Goal: Task Accomplishment & Management: Use online tool/utility

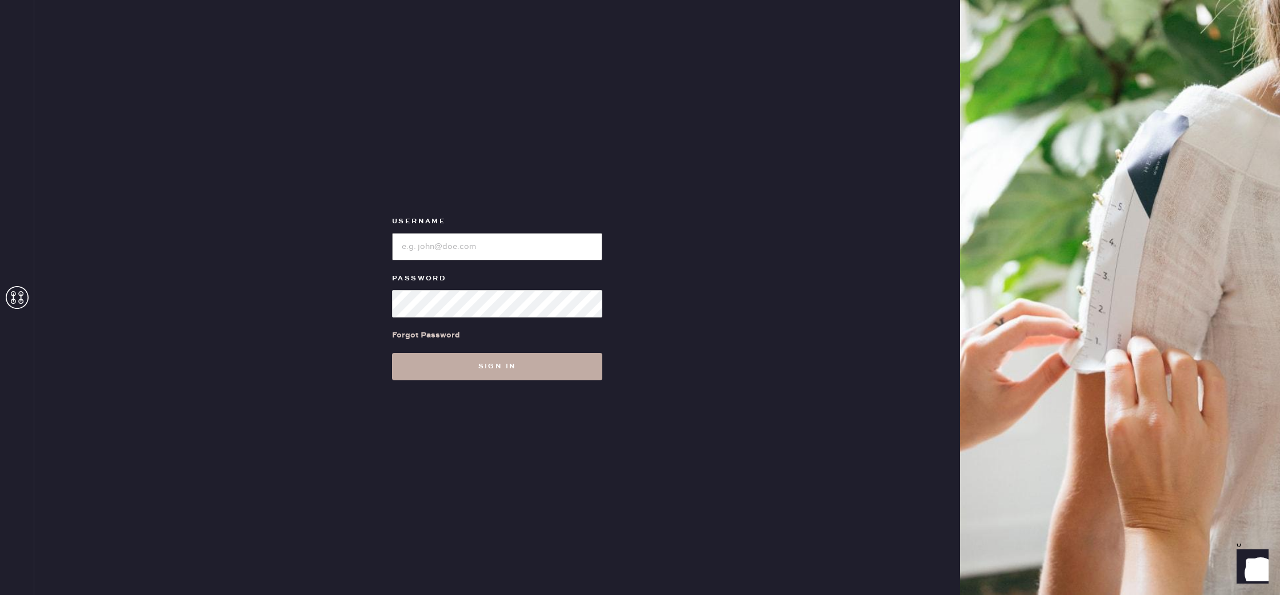
type input "reformationbond"
click at [523, 370] on button "Sign in" at bounding box center [497, 366] width 210 height 27
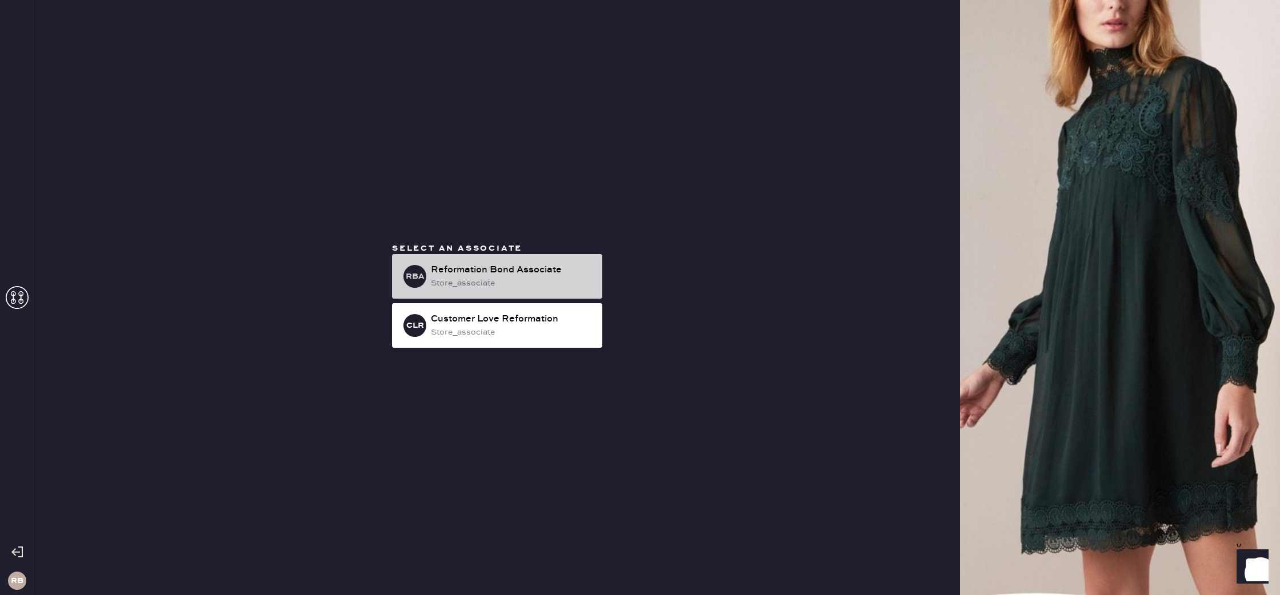
click at [568, 264] on div "Reformation Bond Associate" at bounding box center [512, 270] width 162 height 14
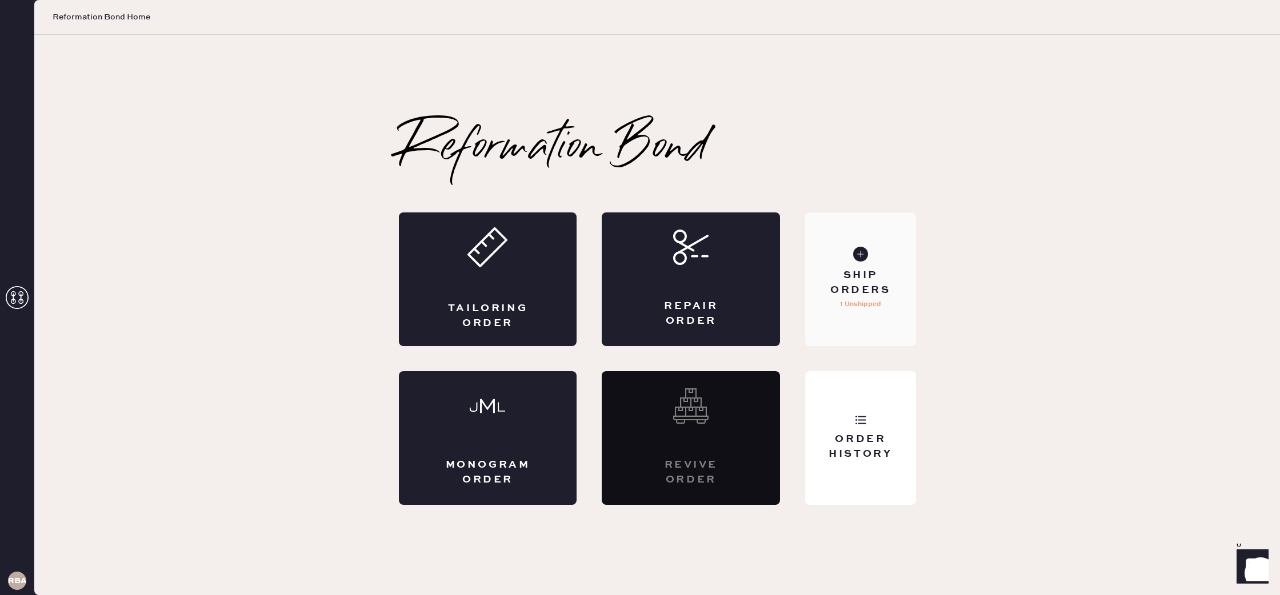
click at [891, 291] on div "Ship Orders" at bounding box center [860, 283] width 92 height 29
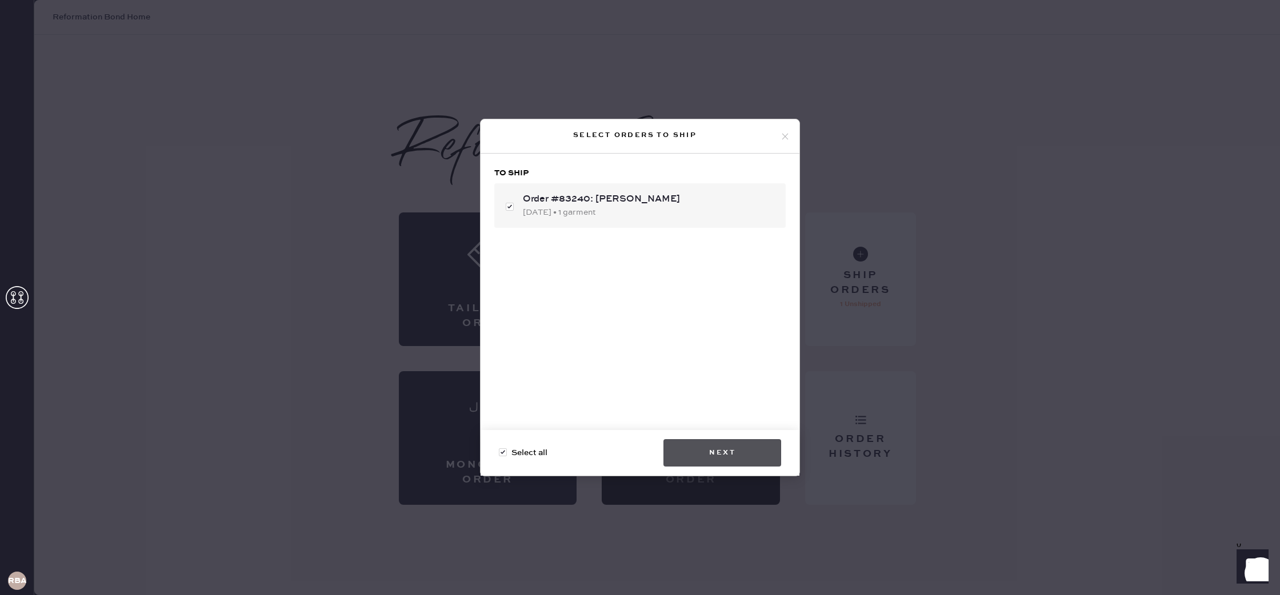
click at [735, 452] on button "Next" at bounding box center [722, 452] width 118 height 27
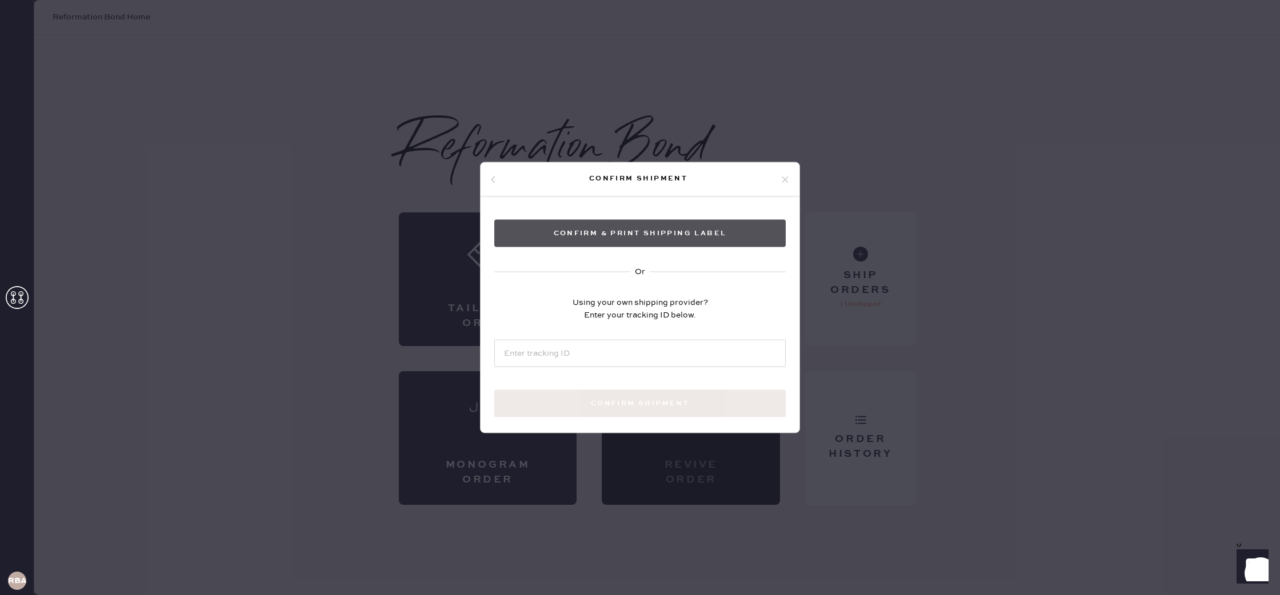
click at [618, 232] on button "Confirm & Print shipping label" at bounding box center [639, 233] width 291 height 27
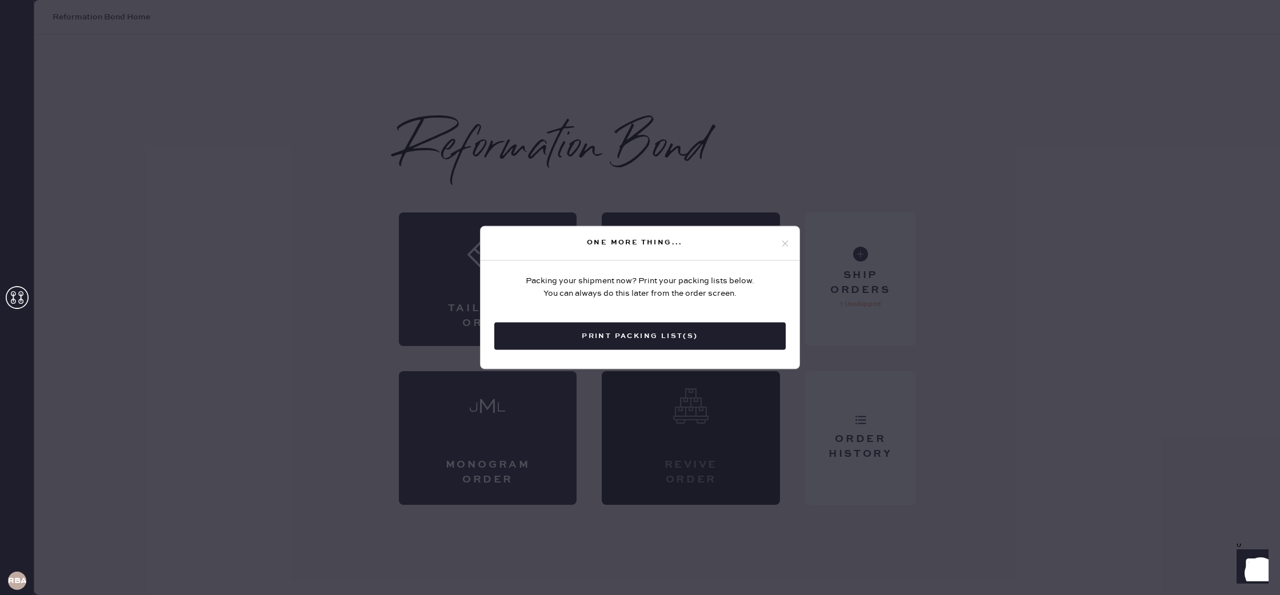
click at [636, 346] on button "Print Packing List(s)" at bounding box center [639, 336] width 291 height 27
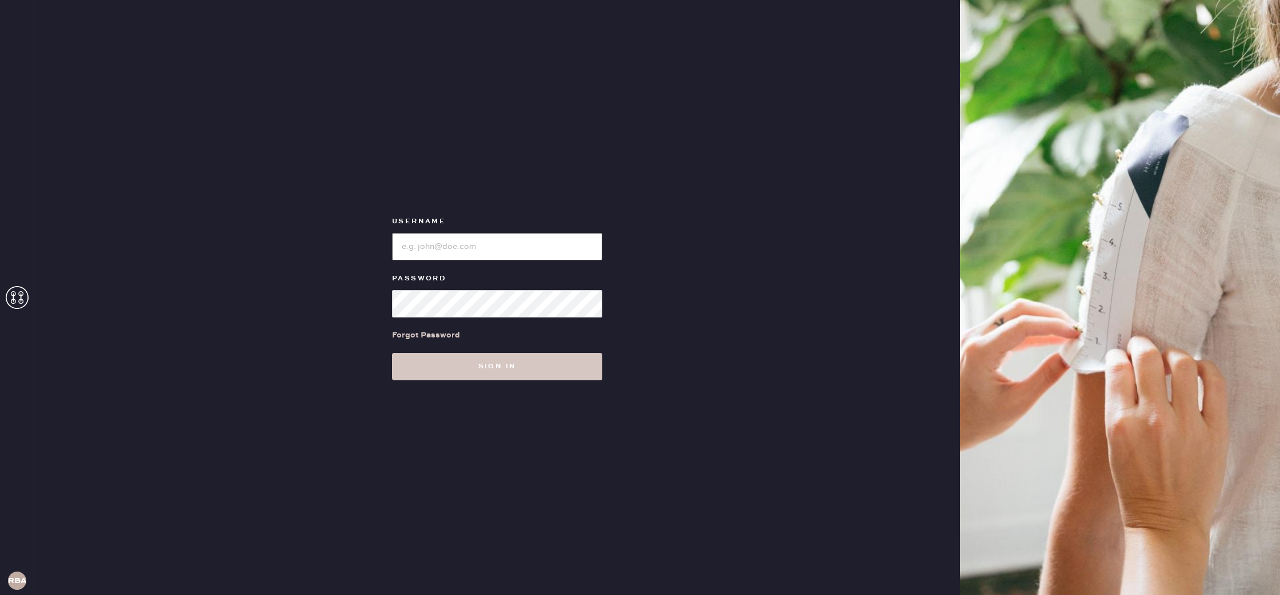
type input "reformationbond"
click at [500, 386] on div "Username Password Forgot Password Sign in" at bounding box center [497, 297] width 926 height 595
click at [501, 379] on button "Sign in" at bounding box center [497, 366] width 210 height 27
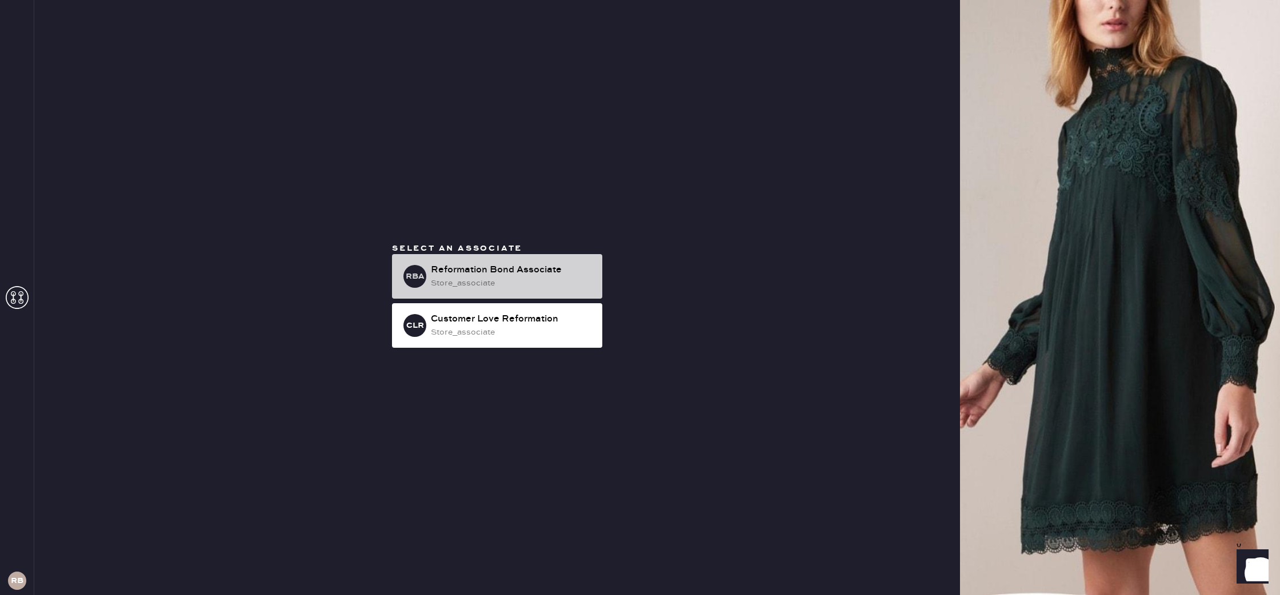
click at [496, 267] on div "Reformation Bond Associate" at bounding box center [512, 270] width 162 height 14
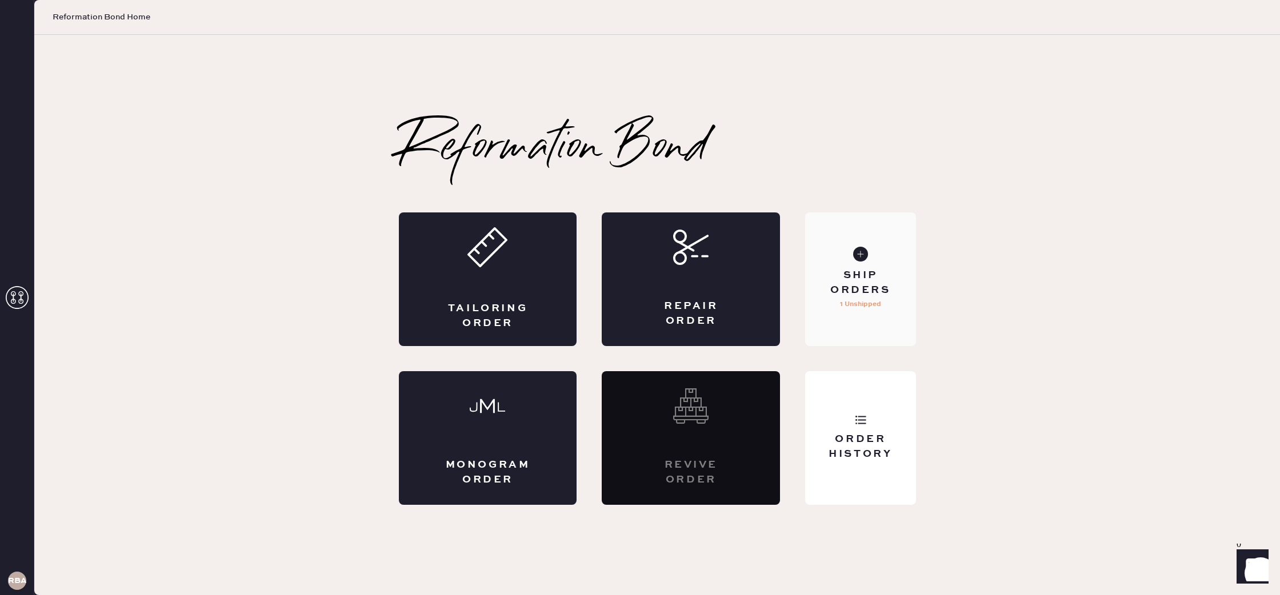
click at [873, 271] on div "Ship Orders" at bounding box center [860, 283] width 92 height 29
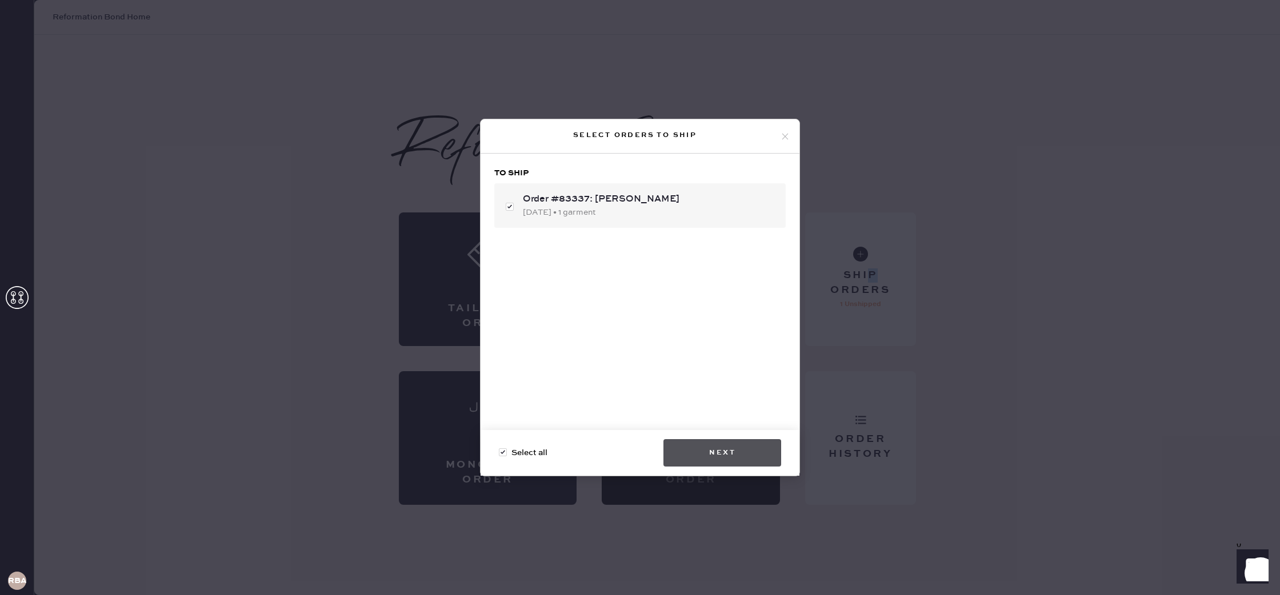
click at [741, 450] on button "Next" at bounding box center [722, 452] width 118 height 27
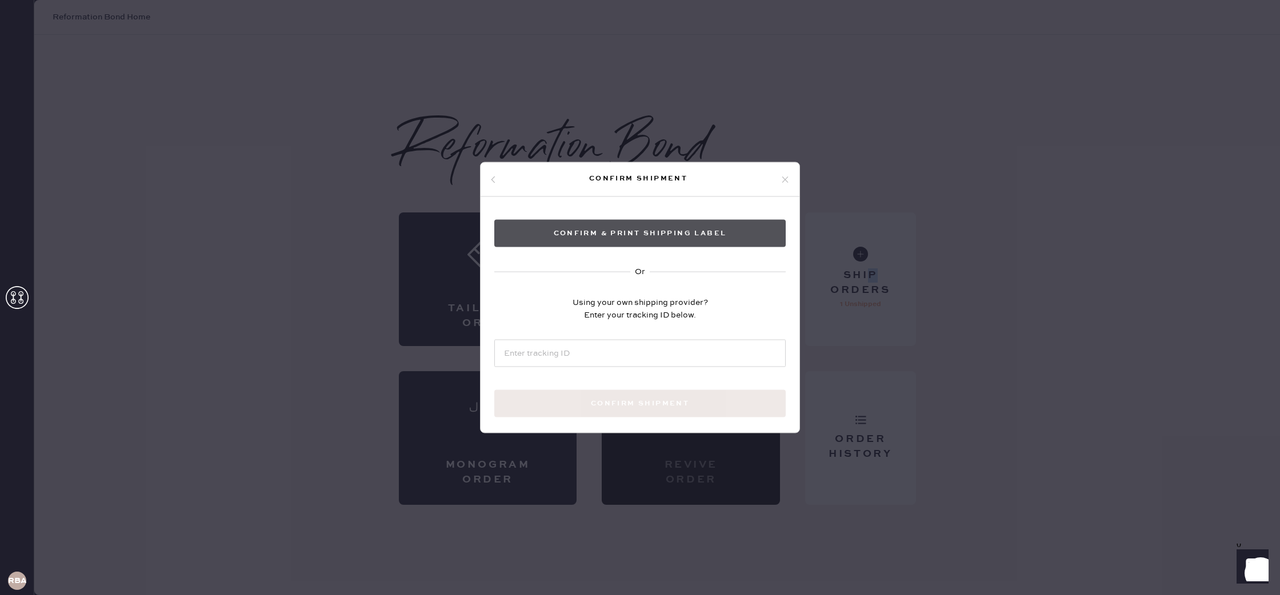
click at [654, 235] on button "Confirm & Print shipping label" at bounding box center [639, 233] width 291 height 27
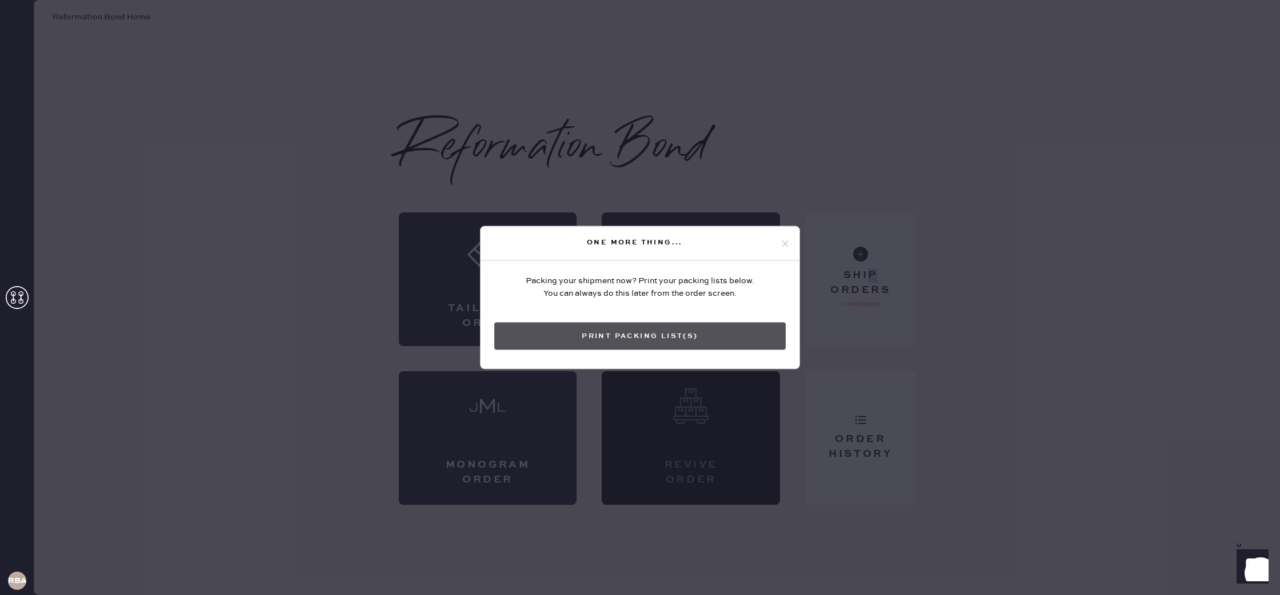
click at [680, 323] on button "Print Packing List(s)" at bounding box center [639, 336] width 291 height 27
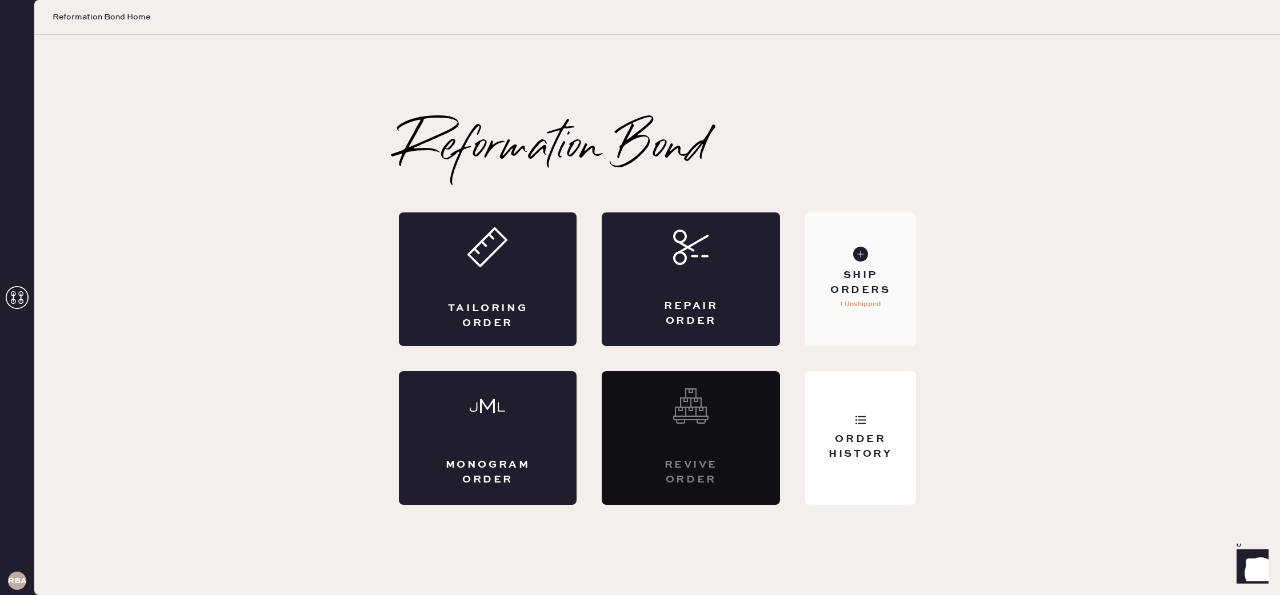
click at [868, 288] on div "Ship Orders" at bounding box center [860, 283] width 92 height 29
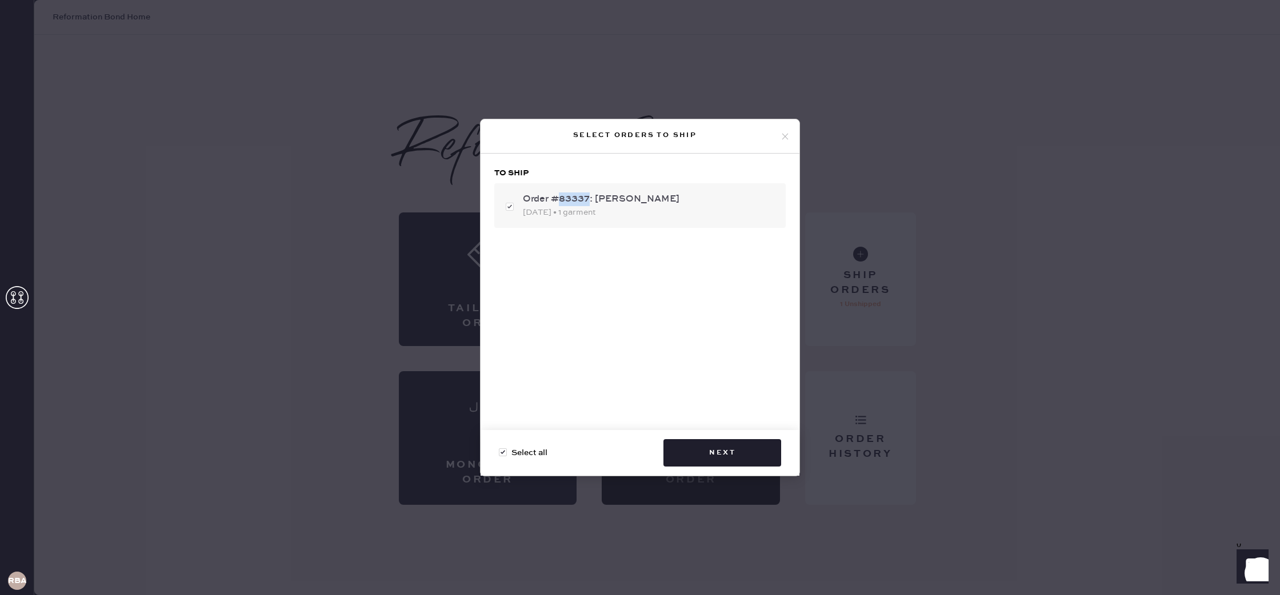
drag, startPoint x: 558, startPoint y: 200, endPoint x: 588, endPoint y: 199, distance: 30.3
click at [588, 199] on div "Order #83337: [PERSON_NAME]" at bounding box center [650, 200] width 254 height 14
checkbox input "false"
copy div "83337"
checkbox input "true"
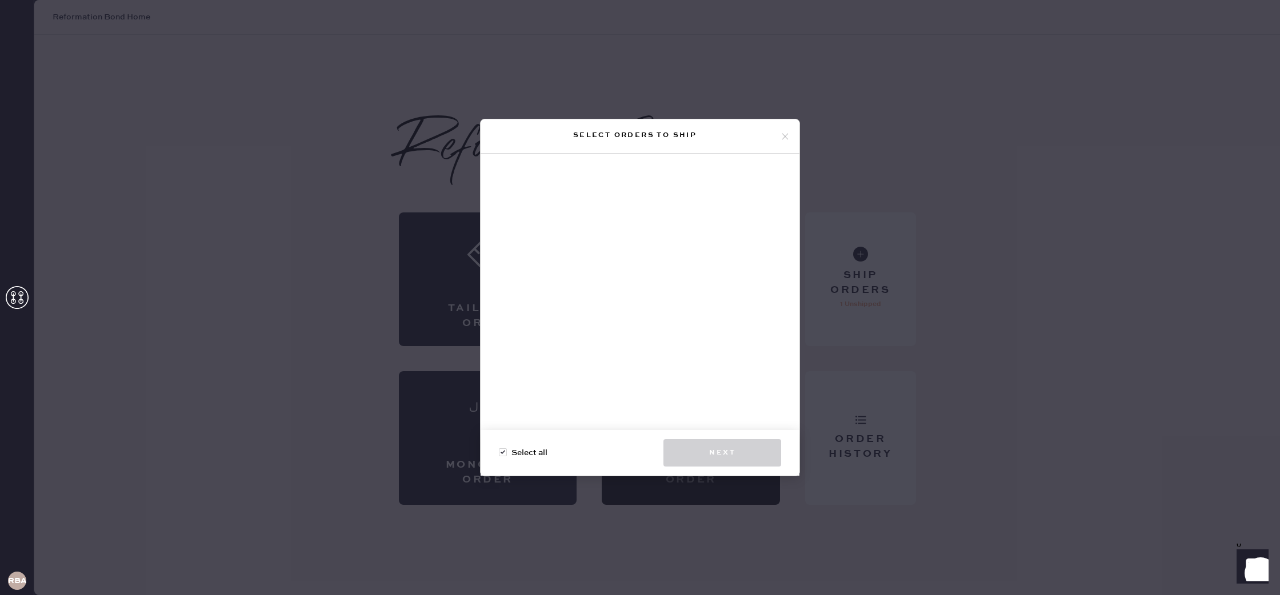
click at [786, 132] on icon at bounding box center [785, 136] width 10 height 10
